Goal: Find specific page/section: Find specific page/section

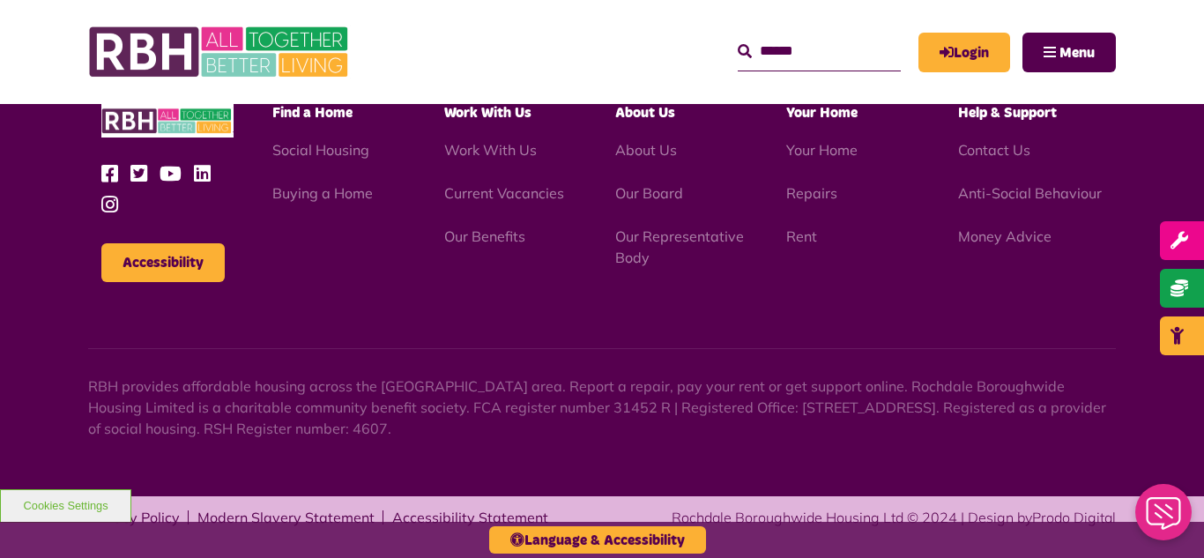
scroll to position [2919, 0]
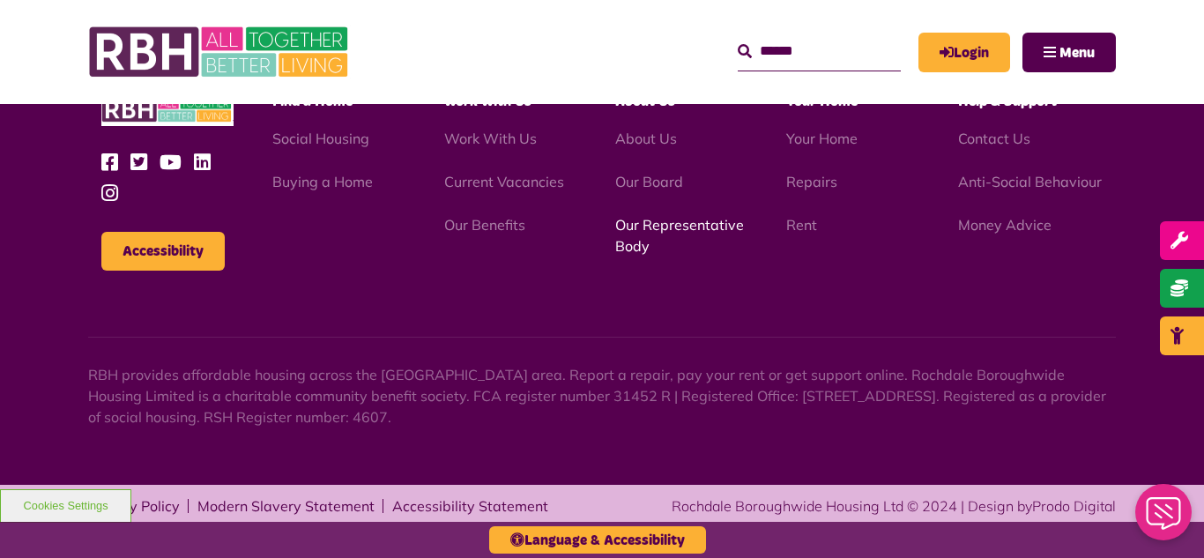
click at [656, 225] on link "Our Representative Body" at bounding box center [679, 235] width 129 height 39
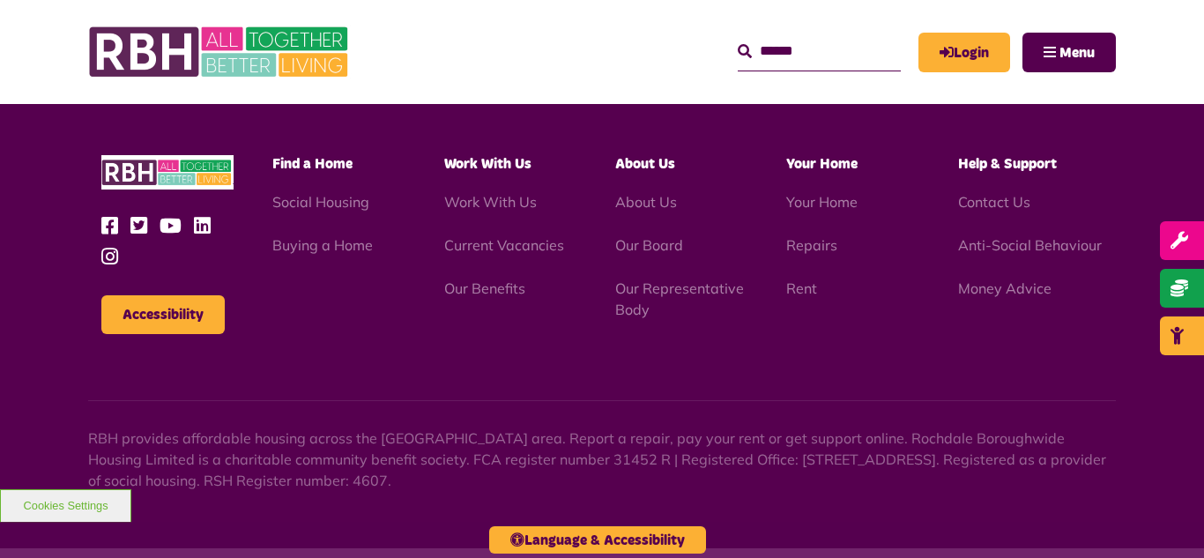
scroll to position [5118, 0]
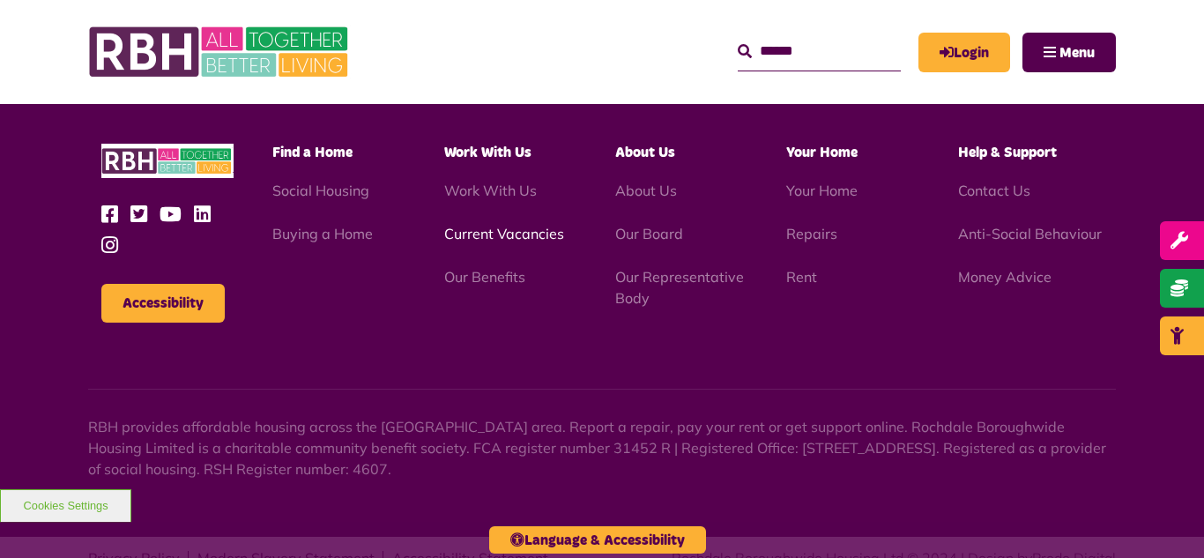
click at [471, 225] on link "Current Vacancies" at bounding box center [504, 234] width 120 height 18
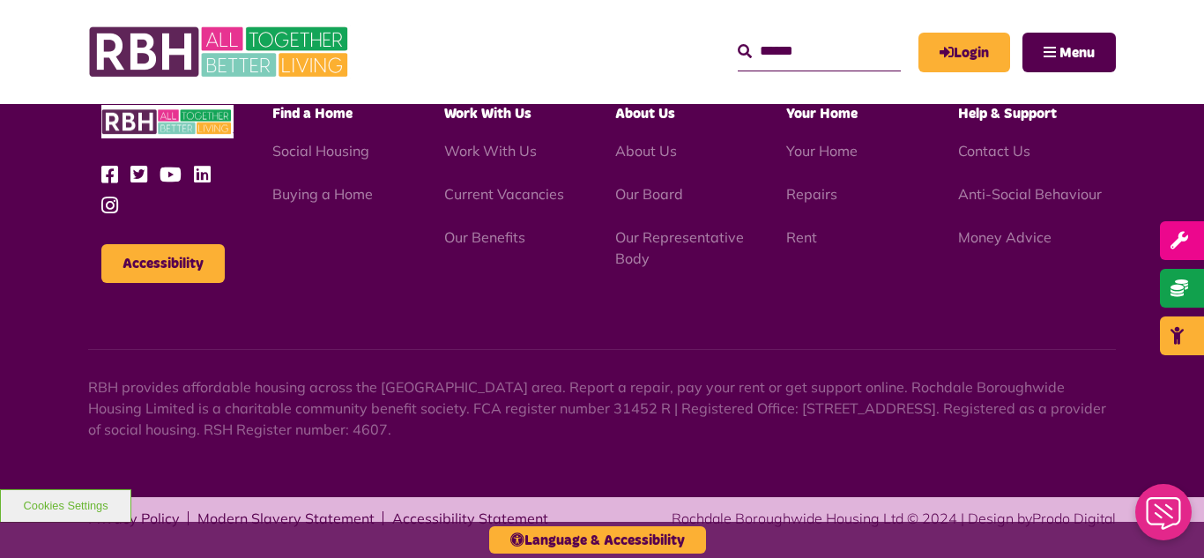
scroll to position [2919, 0]
